Goal: Transaction & Acquisition: Book appointment/travel/reservation

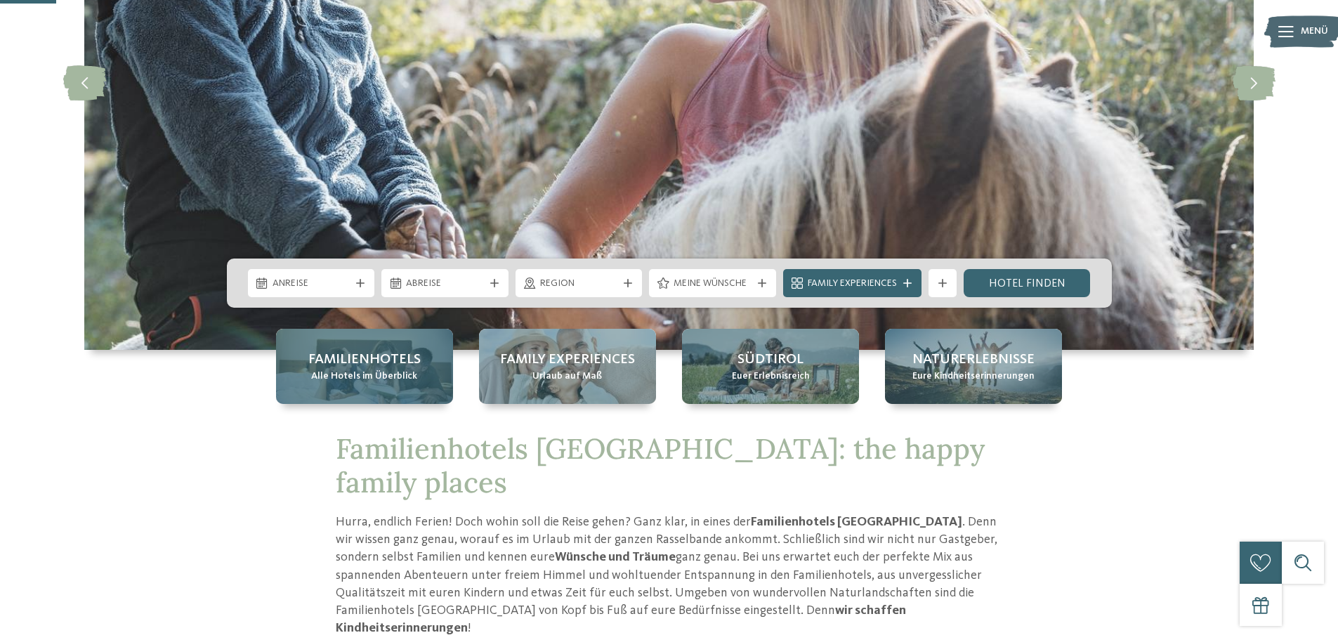
click at [385, 382] on span "Alle Hotels im Überblick" at bounding box center [364, 376] width 106 height 14
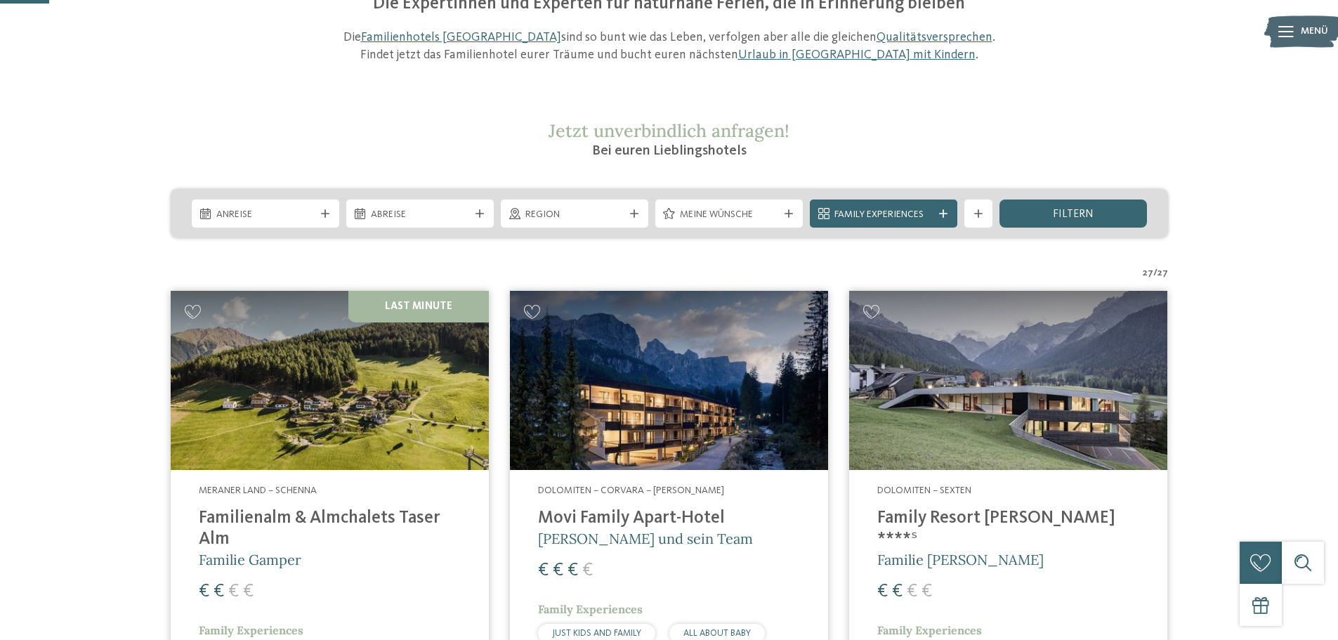
scroll to position [173, 0]
click at [524, 221] on div "Region" at bounding box center [574, 213] width 105 height 15
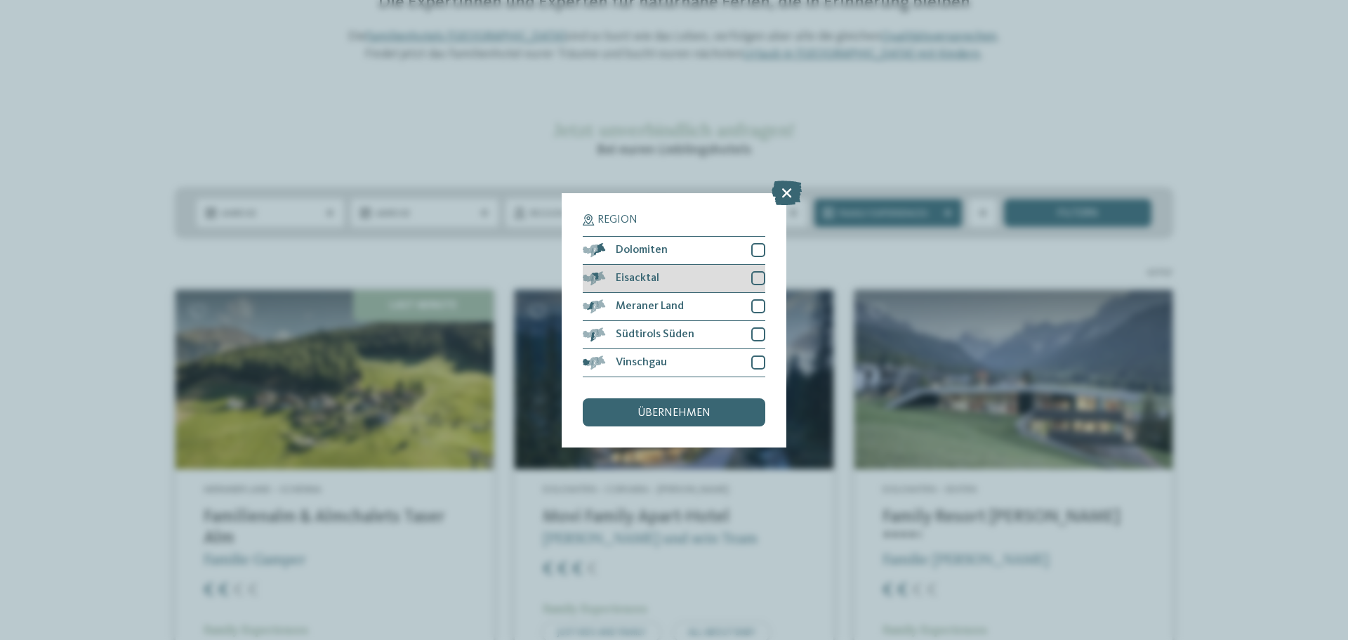
click at [756, 276] on div at bounding box center [758, 278] width 14 height 14
click at [763, 309] on div at bounding box center [758, 306] width 14 height 14
click at [709, 408] on span "übernehmen" at bounding box center [674, 412] width 73 height 11
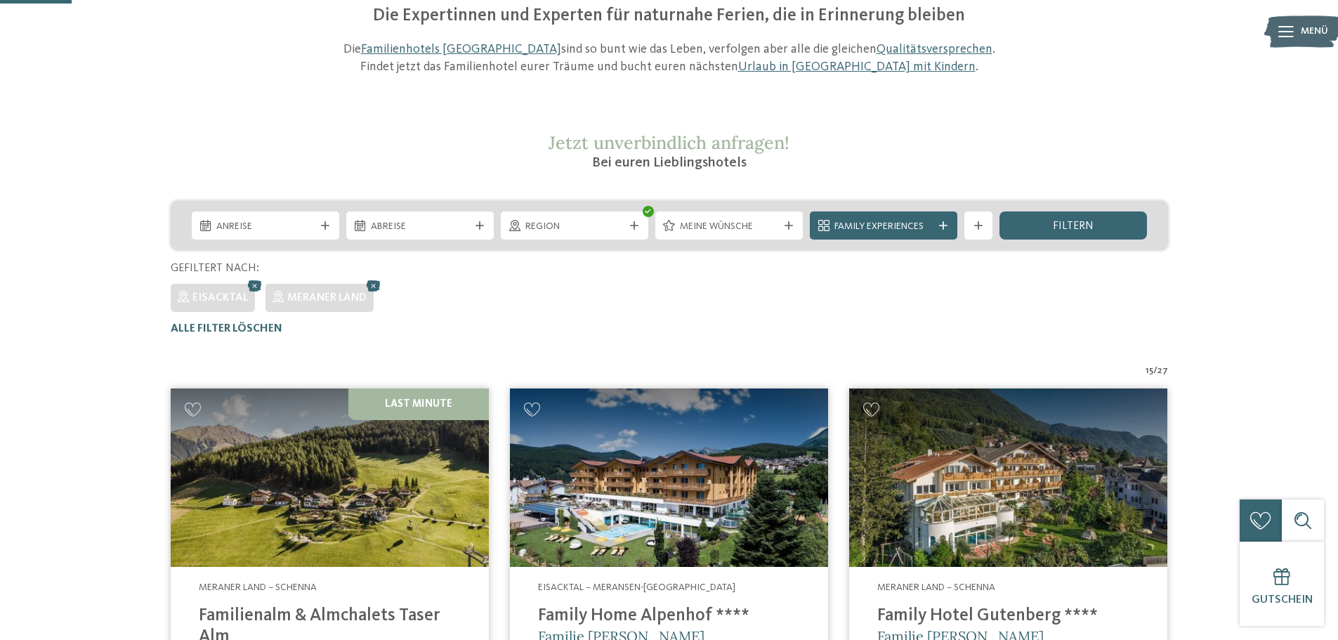
scroll to position [159, 0]
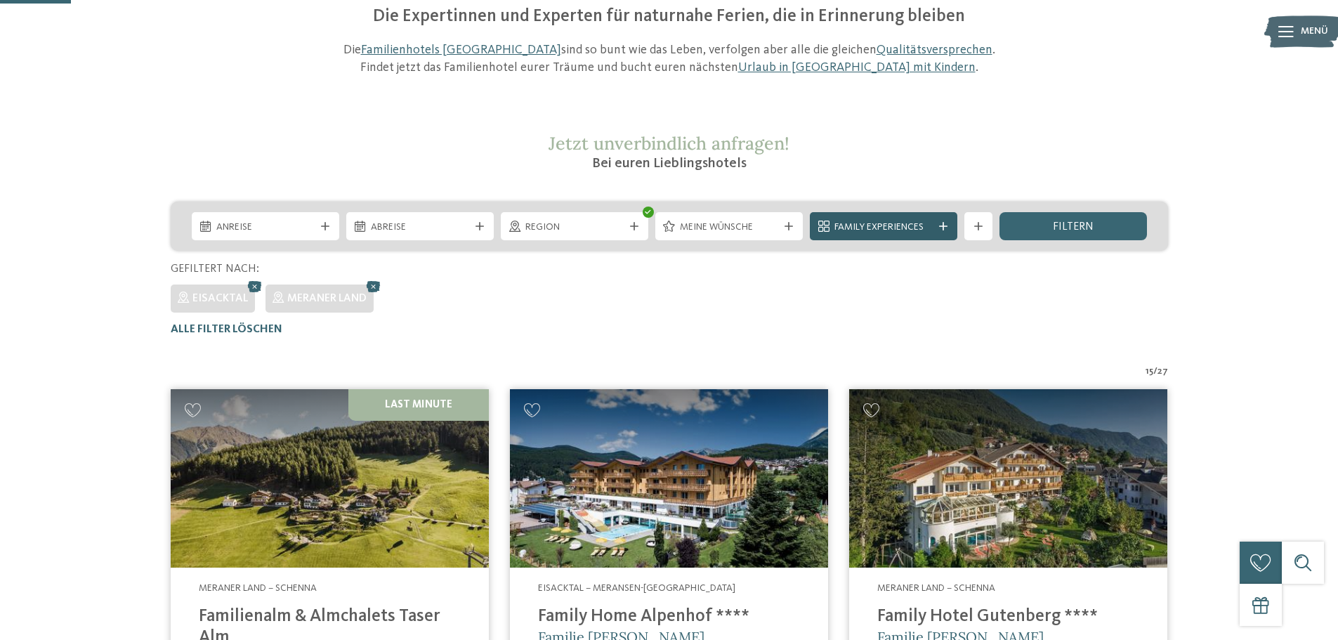
click at [874, 226] on span "Family Experiences" at bounding box center [883, 228] width 98 height 14
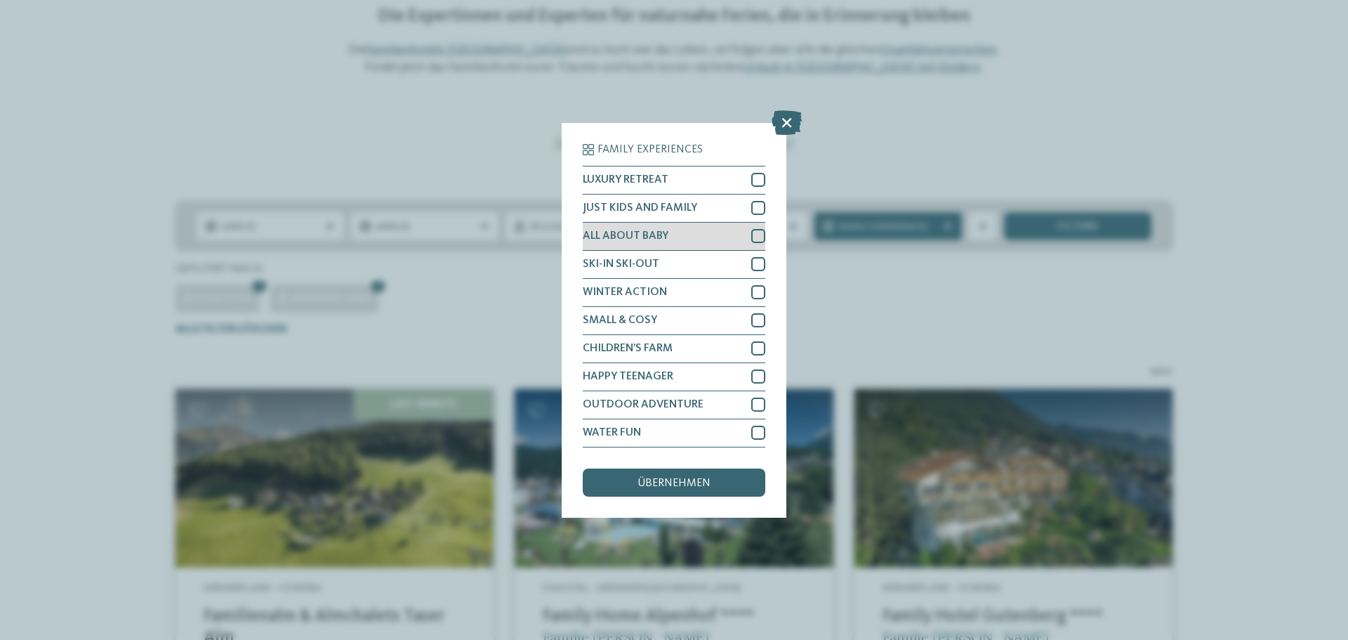
click at [759, 237] on div at bounding box center [758, 236] width 14 height 14
click at [676, 476] on div "übernehmen" at bounding box center [674, 482] width 183 height 28
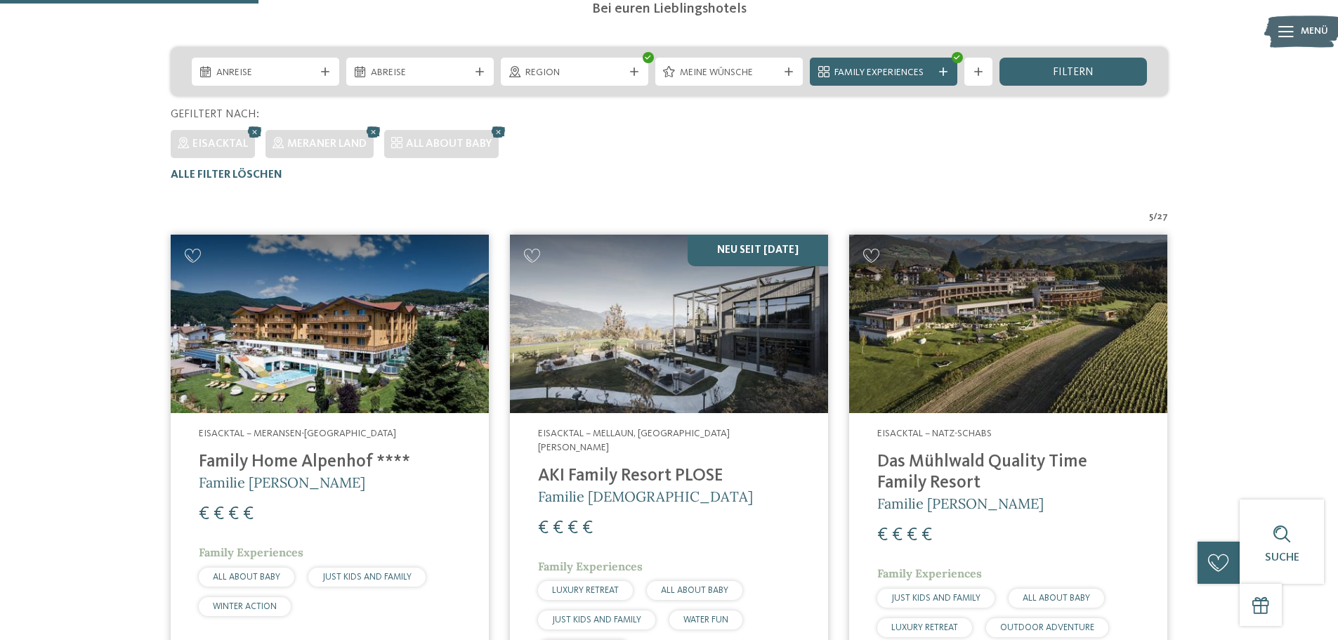
scroll to position [313, 0]
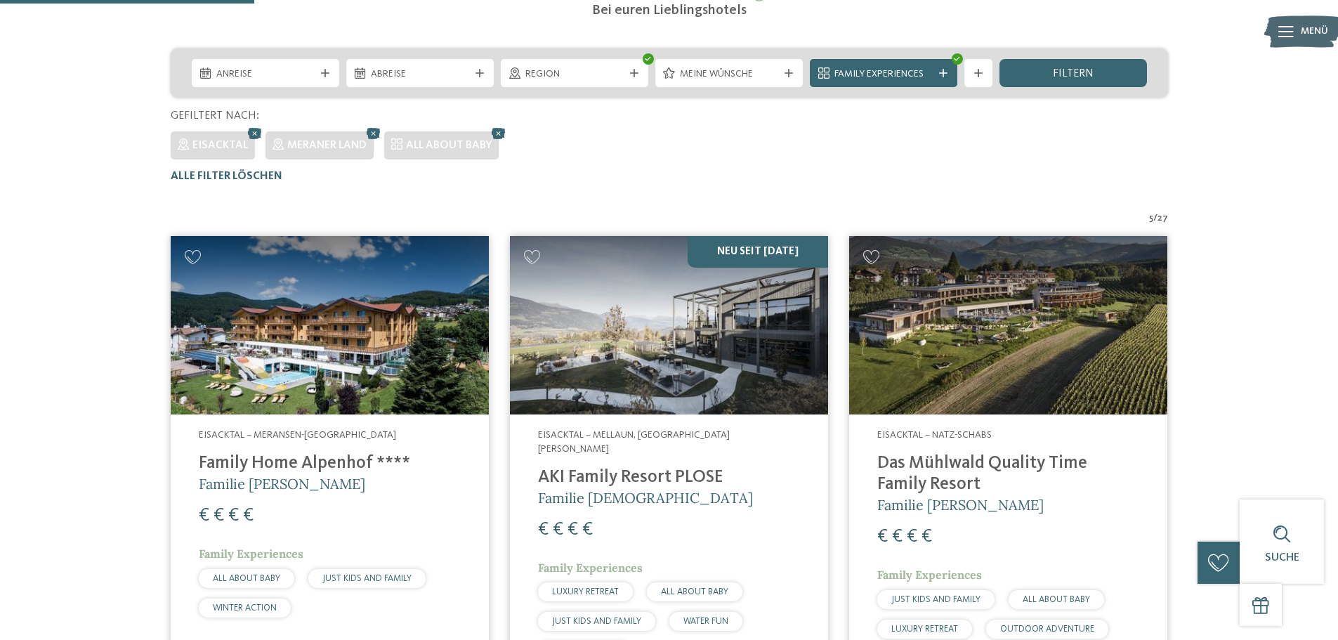
click at [400, 350] on img at bounding box center [330, 325] width 318 height 179
click at [307, 455] on h4 "Family Home Alpenhof ****" at bounding box center [330, 463] width 262 height 21
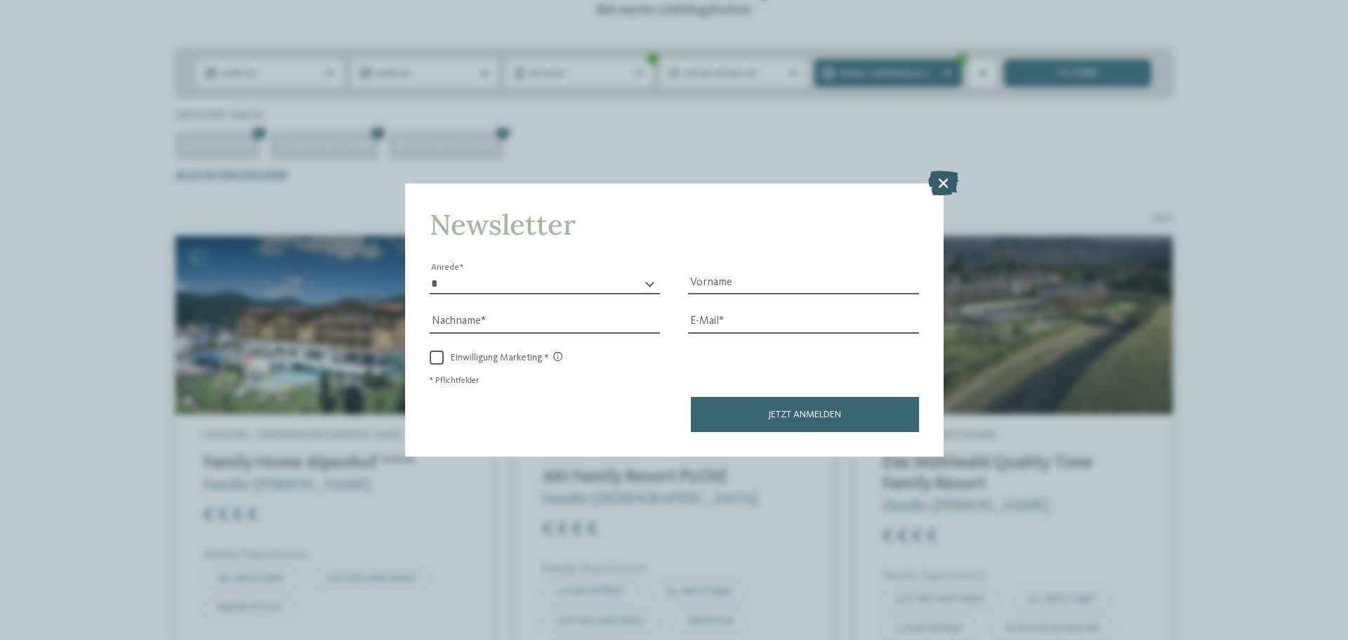
click at [938, 172] on icon at bounding box center [943, 183] width 30 height 25
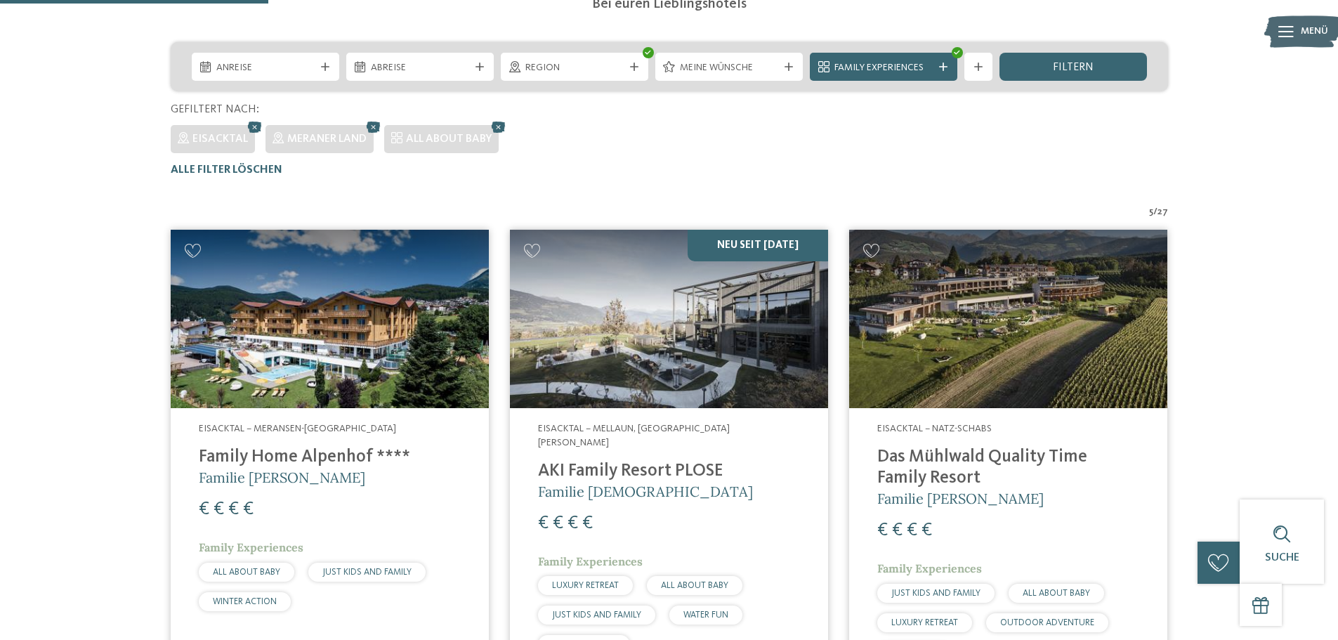
scroll to position [329, 0]
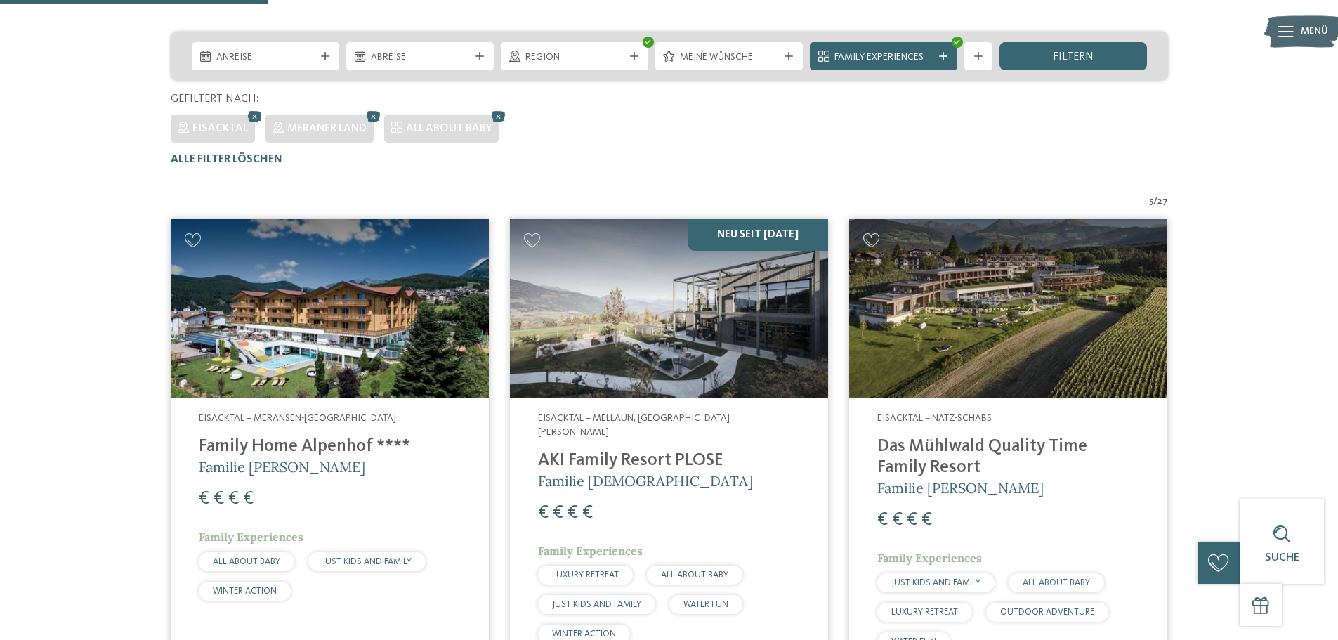
click at [909, 460] on h4 "Das Mühlwald Quality Time Family Resort" at bounding box center [1008, 457] width 262 height 42
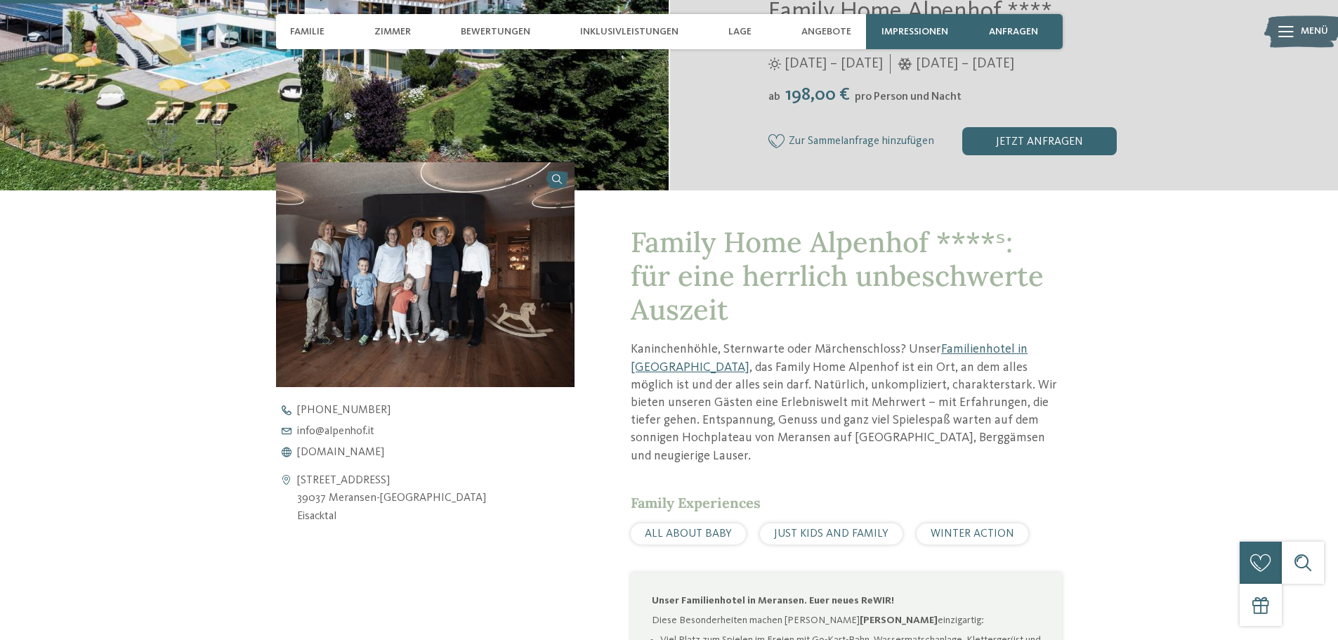
scroll to position [412, 0]
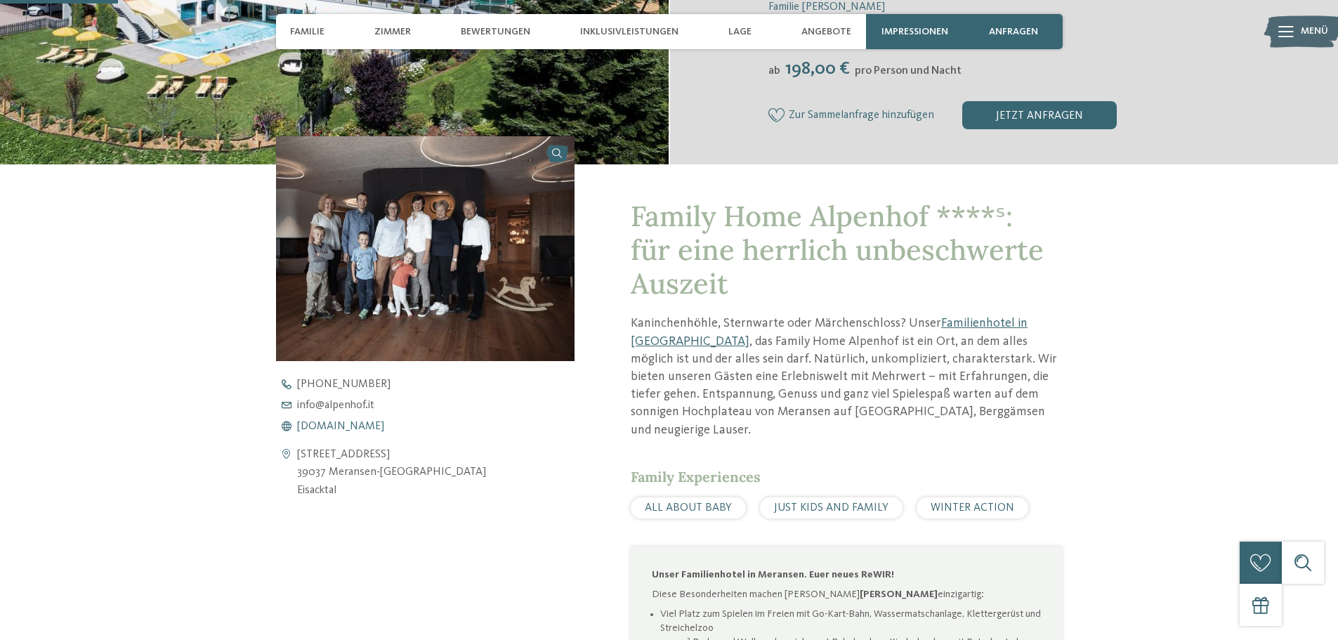
click at [342, 428] on span "[DOMAIN_NAME]" at bounding box center [340, 426] width 87 height 11
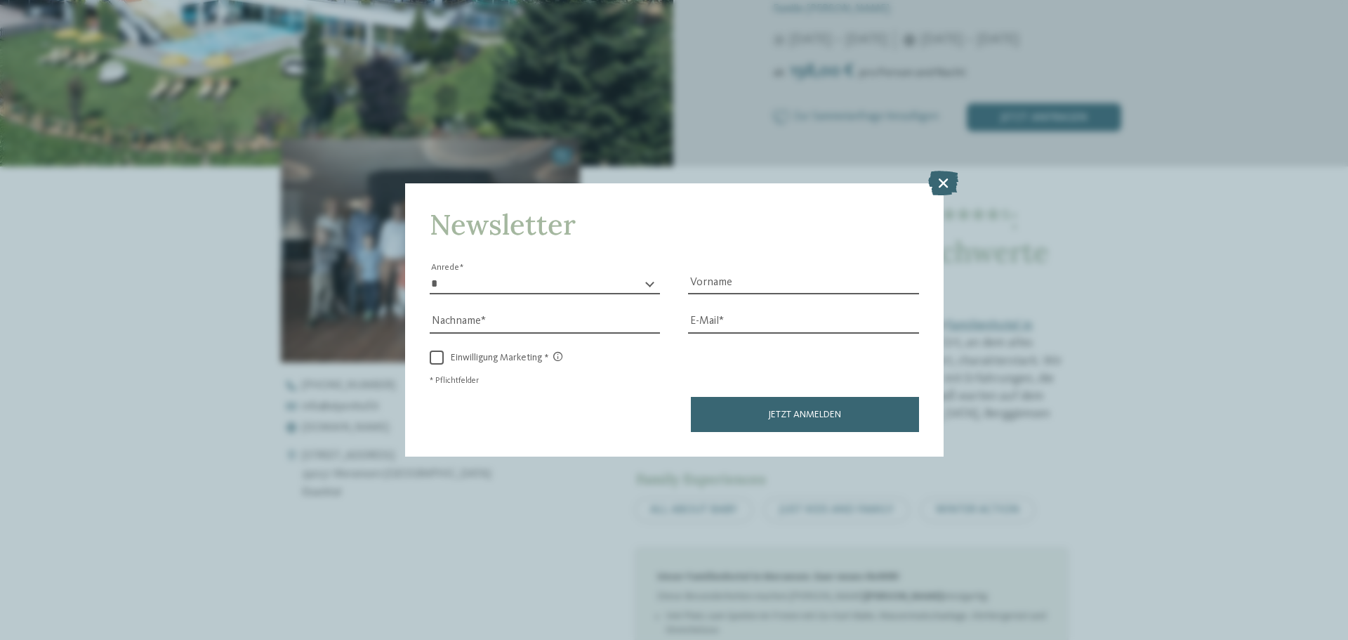
click at [321, 254] on div "Newsletter * **** **** ******* ****** Anrede Vorname Nachname Link" at bounding box center [674, 320] width 1348 height 640
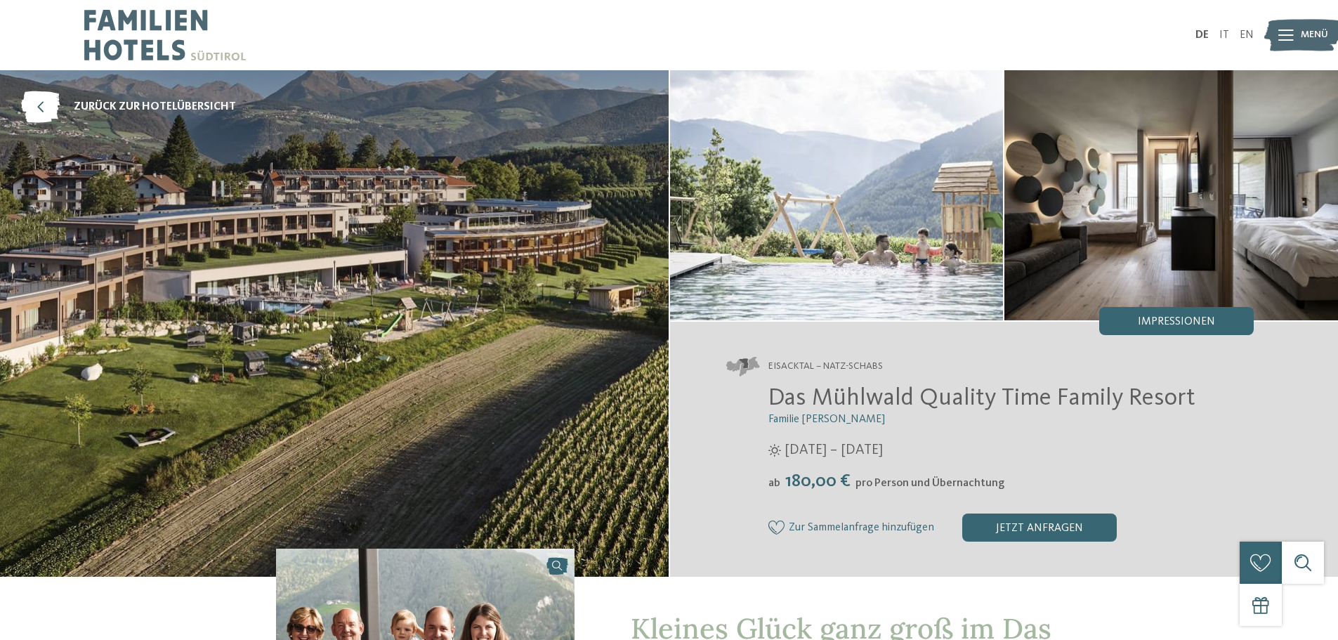
click at [848, 400] on span "Das Mühlwald Quality Time Family Resort" at bounding box center [981, 398] width 427 height 25
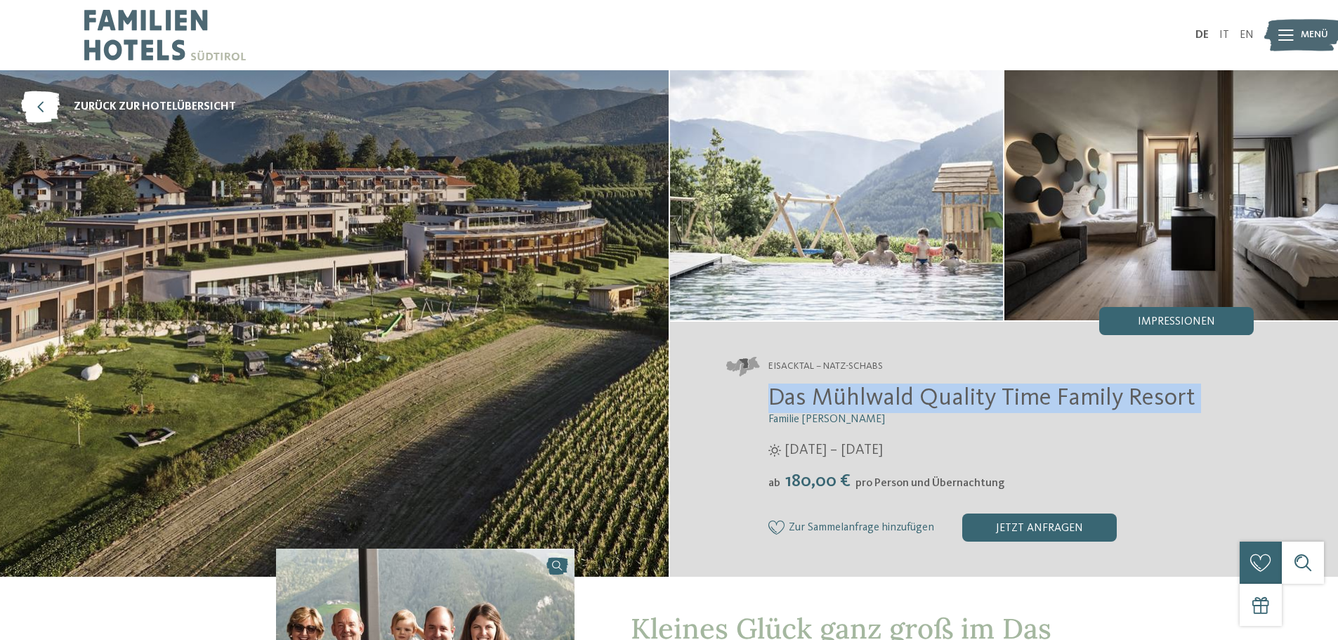
copy div "Das Mühlwald Quality Time Family Resort"
